Goal: Information Seeking & Learning: Learn about a topic

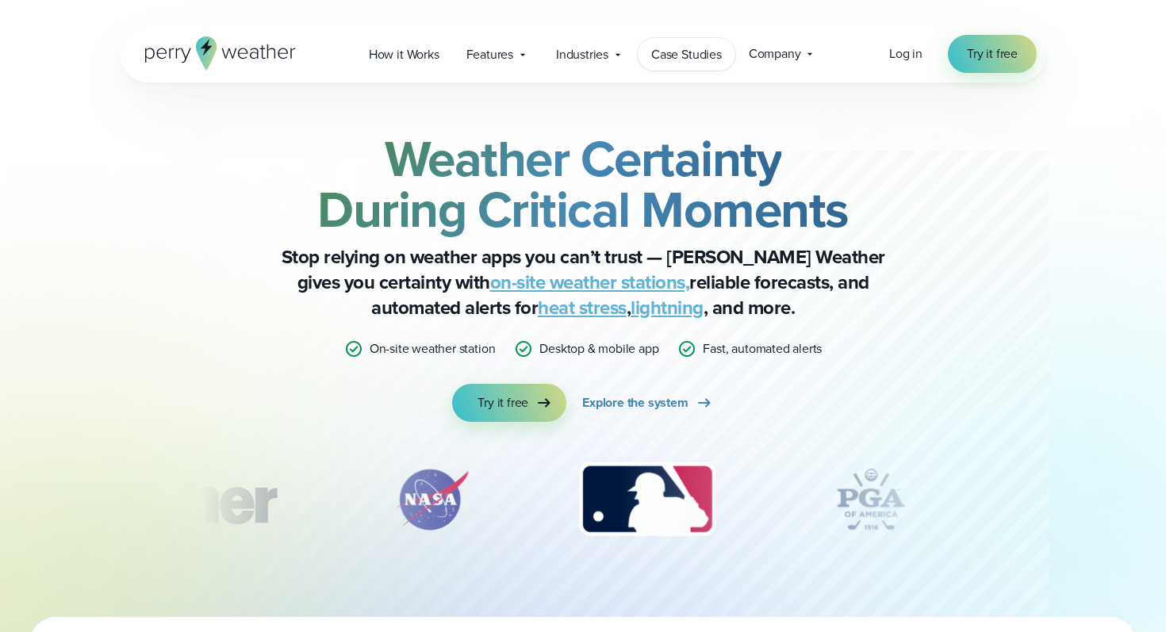
click at [683, 60] on span "Case Studies" at bounding box center [686, 54] width 71 height 19
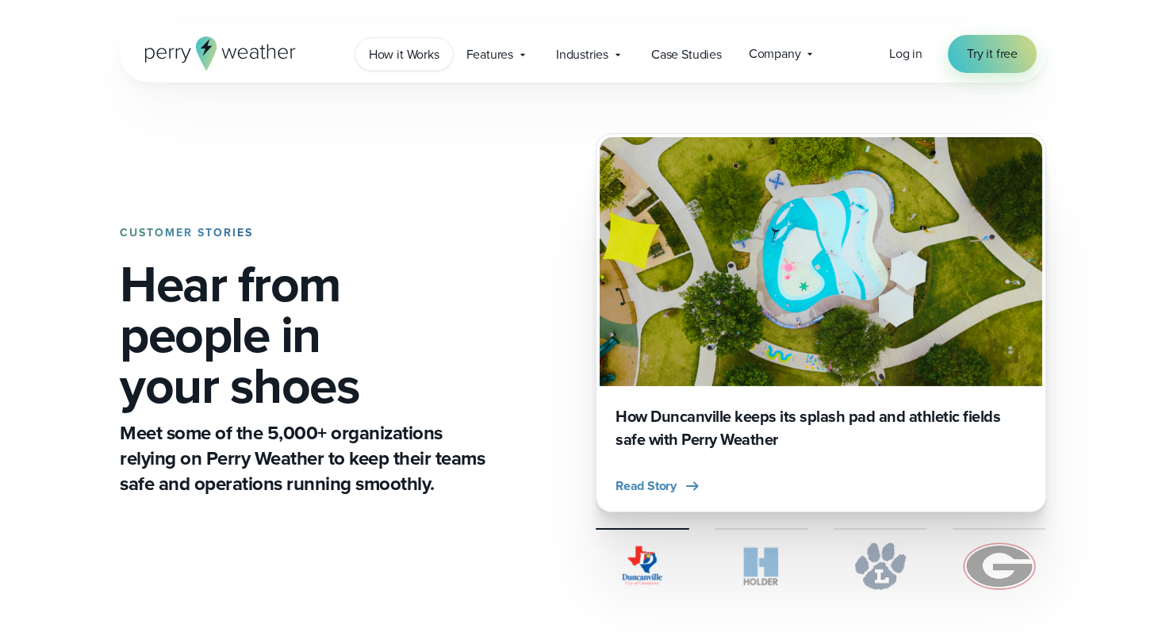
click at [424, 48] on span "How it Works" at bounding box center [404, 54] width 71 height 19
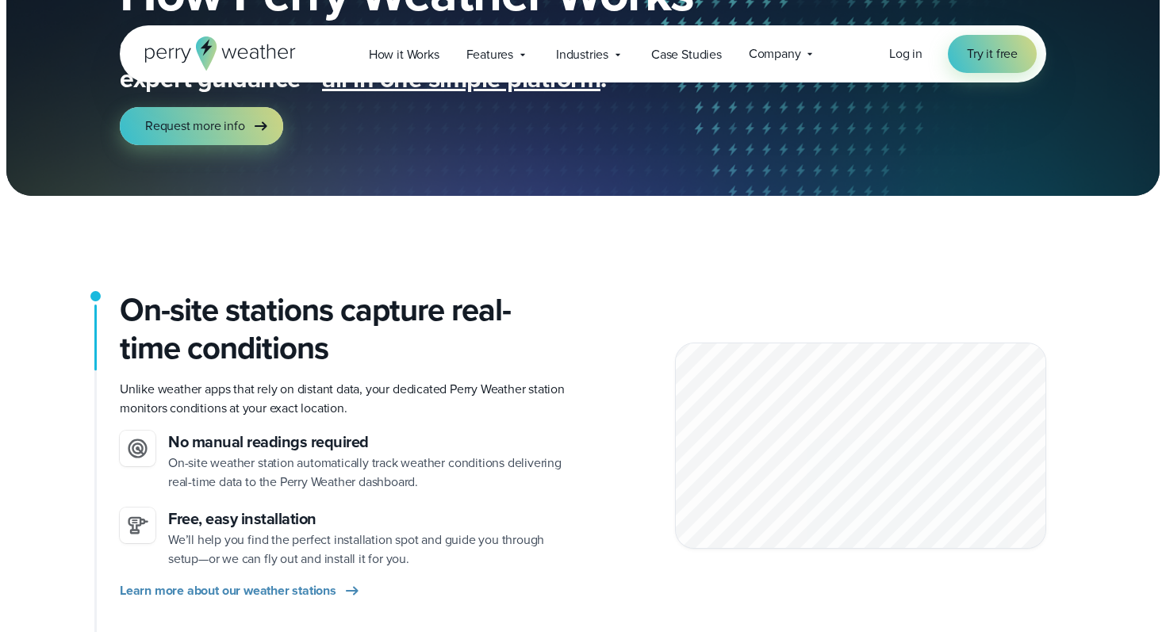
scroll to position [190, 0]
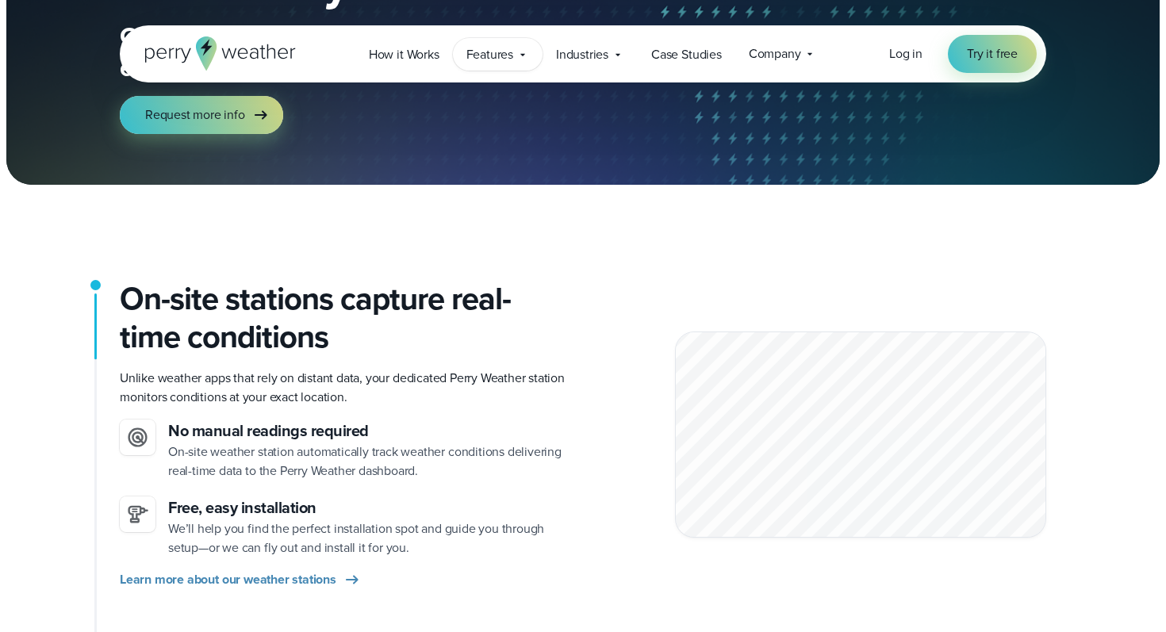
click at [496, 60] on span "Features" at bounding box center [490, 54] width 47 height 19
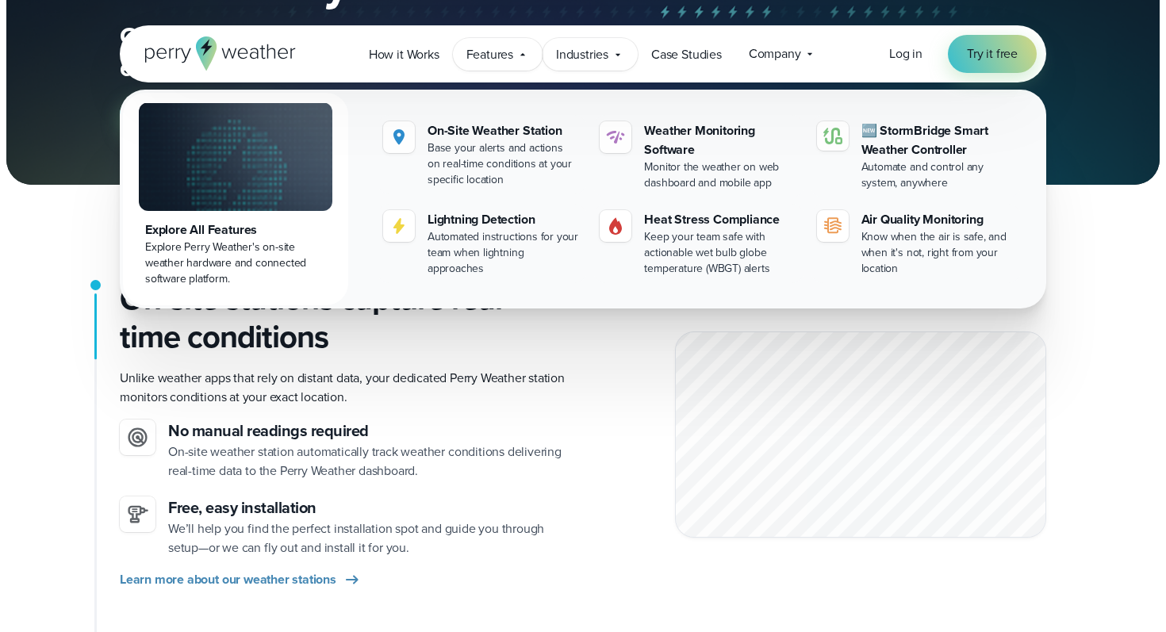
click at [616, 39] on div "Industries Featured Case Study How PGA of America is Prioritizing Golfer Safety…" at bounding box center [590, 54] width 95 height 33
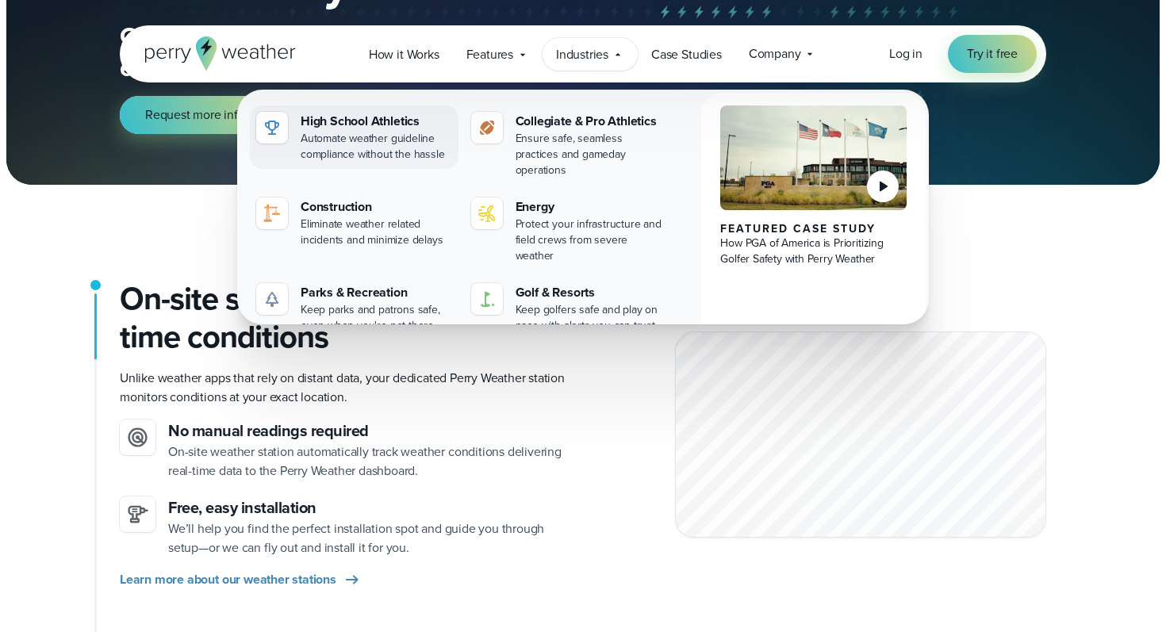
click at [409, 142] on div "Automate weather guideline compliance without the hassle" at bounding box center [377, 147] width 152 height 32
